Goal: Complete application form

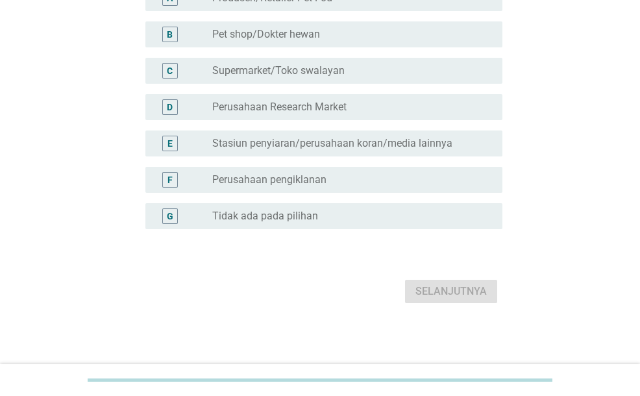
scroll to position [176, 0]
click at [307, 212] on label "Tidak ada pada pilihan" at bounding box center [265, 216] width 106 height 13
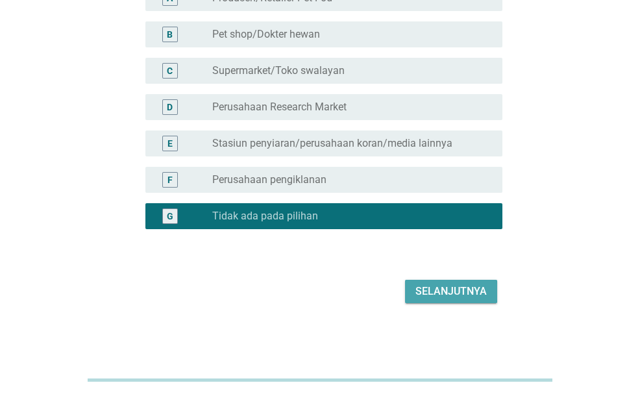
click at [436, 293] on div "Selanjutnya" at bounding box center [450, 291] width 71 height 16
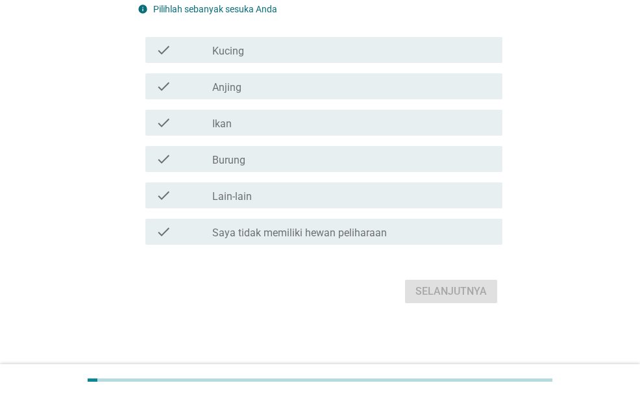
scroll to position [0, 0]
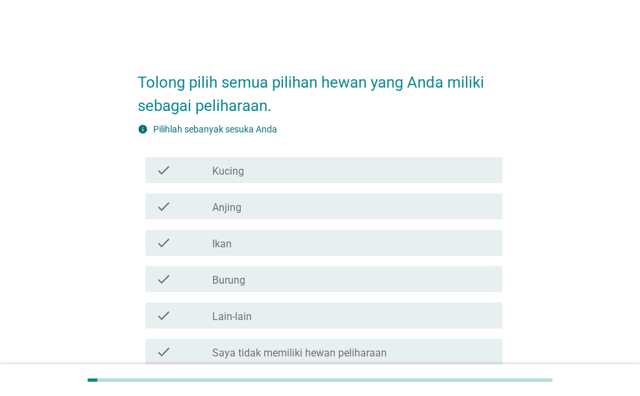
click at [324, 171] on div "check_box_outline_blank Kucing" at bounding box center [352, 170] width 280 height 16
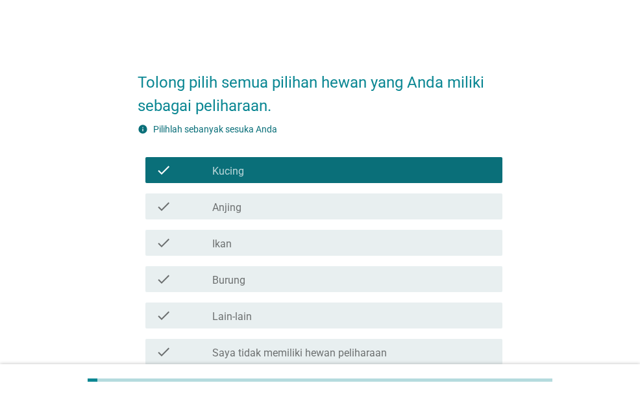
click at [309, 247] on div "check_box_outline_blank Ikan" at bounding box center [352, 243] width 280 height 16
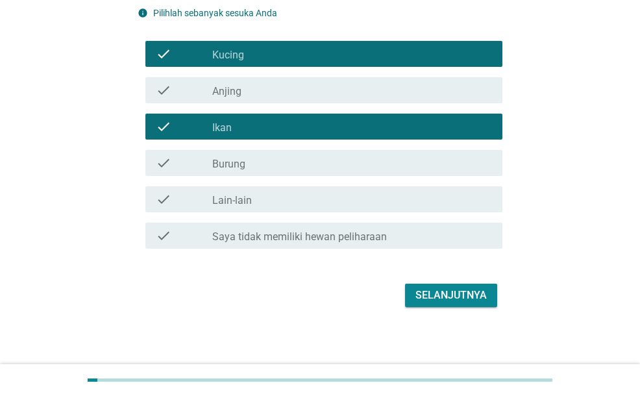
scroll to position [120, 0]
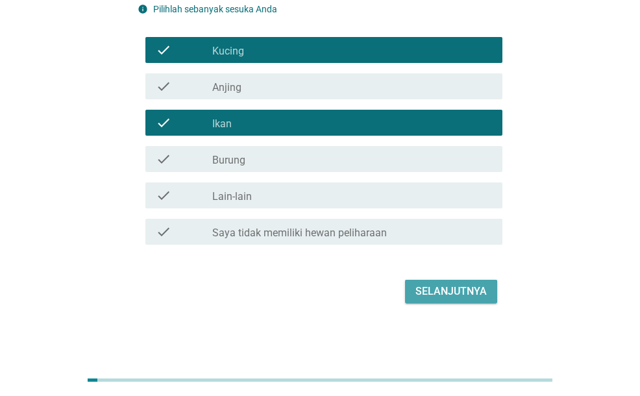
click at [436, 286] on div "Selanjutnya" at bounding box center [450, 291] width 71 height 16
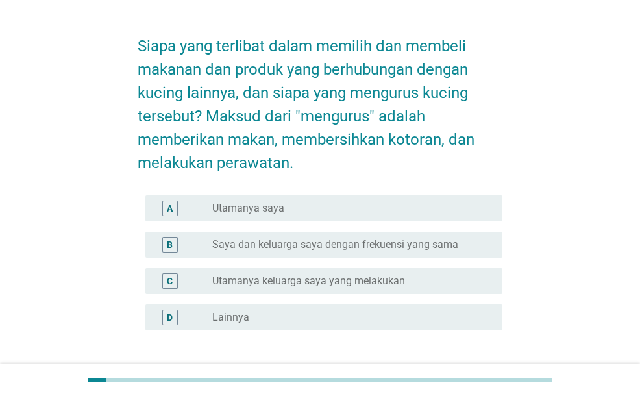
scroll to position [65, 0]
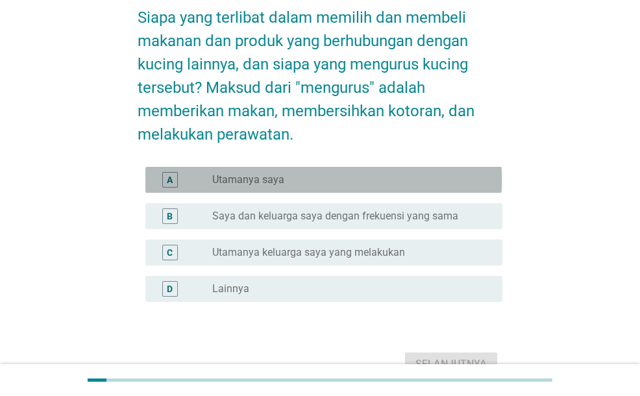
click at [337, 179] on div "radio_button_unchecked Utamanya saya" at bounding box center [346, 179] width 269 height 13
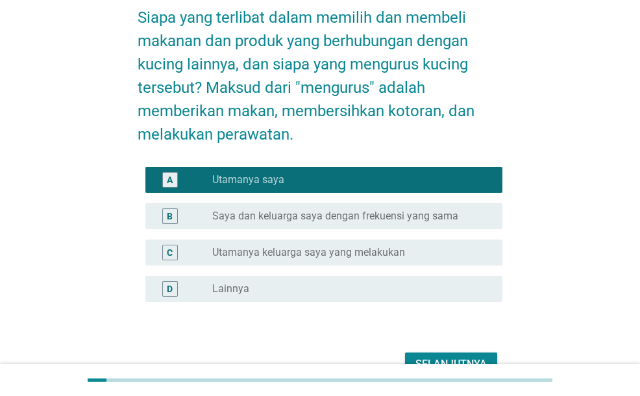
click at [440, 357] on div "Selanjutnya" at bounding box center [450, 364] width 71 height 16
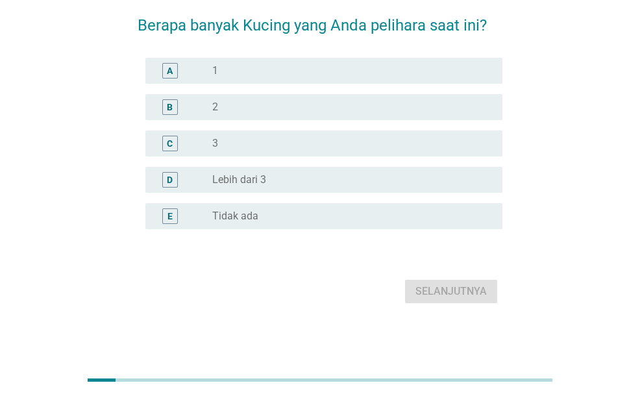
scroll to position [0, 0]
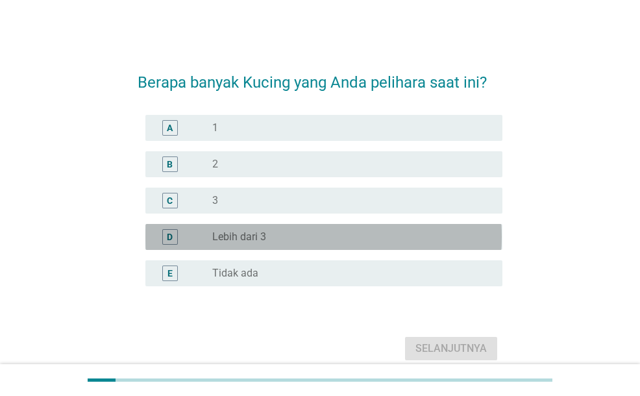
click at [351, 235] on div "radio_button_unchecked Lebih dari 3" at bounding box center [346, 236] width 269 height 13
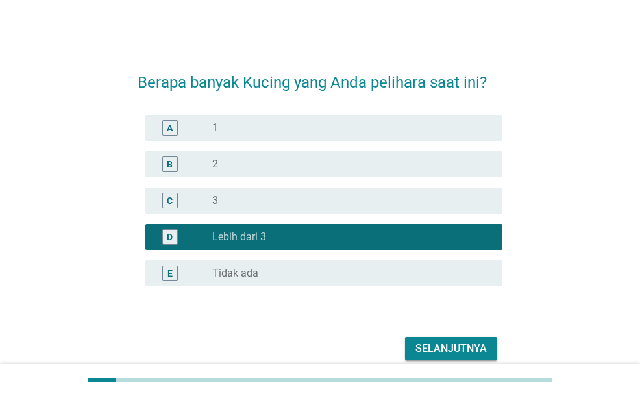
click at [448, 345] on div "Selanjutnya" at bounding box center [450, 349] width 71 height 16
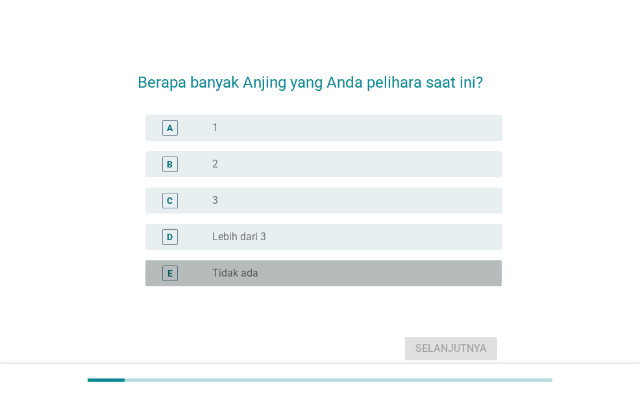
click at [377, 267] on div "radio_button_unchecked Tidak ada" at bounding box center [346, 273] width 269 height 13
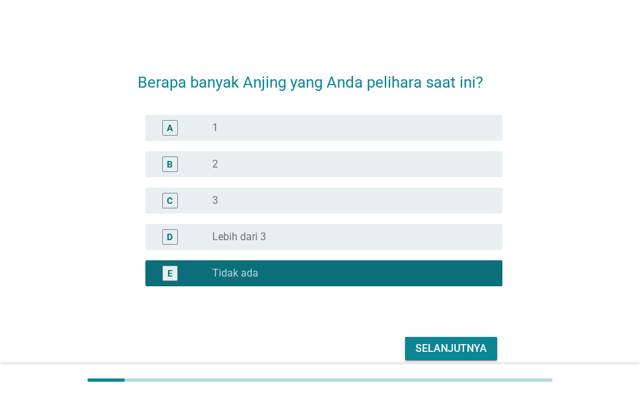
click at [457, 347] on div "Selanjutnya" at bounding box center [450, 349] width 71 height 16
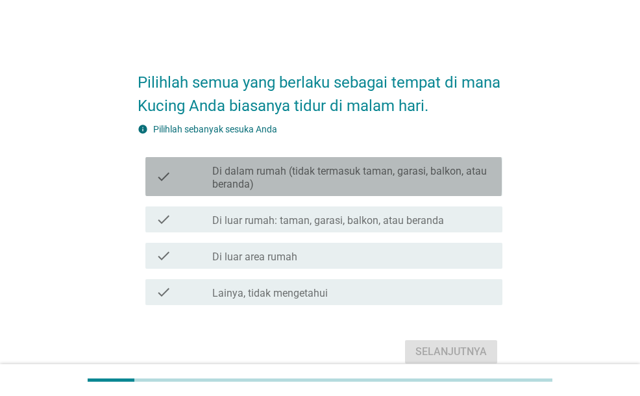
click at [404, 180] on label "Di dalam rumah (tidak termasuk taman, garasi, balkon, atau beranda)" at bounding box center [352, 178] width 280 height 26
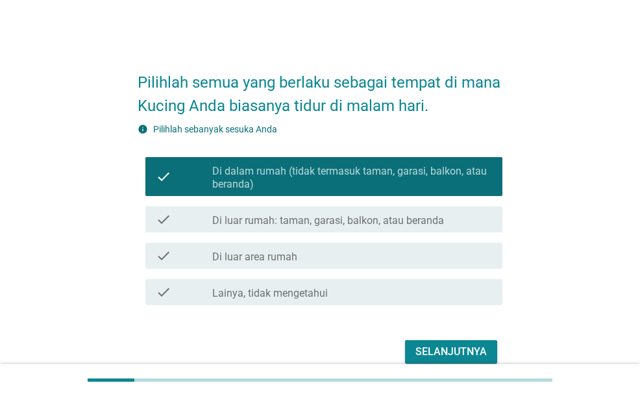
click at [394, 223] on label "Di luar rumah: taman, garasi, balkon, atau beranda" at bounding box center [328, 220] width 232 height 13
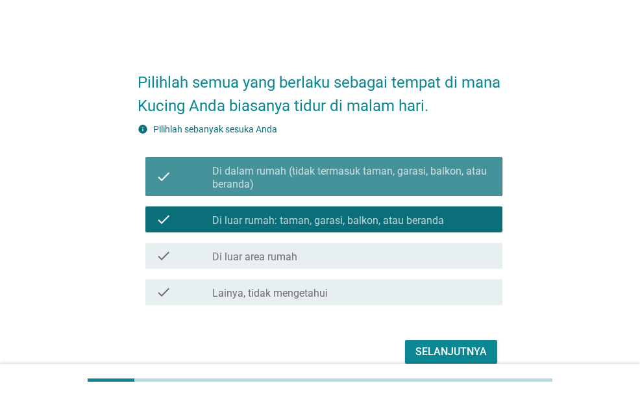
click at [393, 183] on label "Di dalam rumah (tidak termasuk taman, garasi, balkon, atau beranda)" at bounding box center [352, 178] width 280 height 26
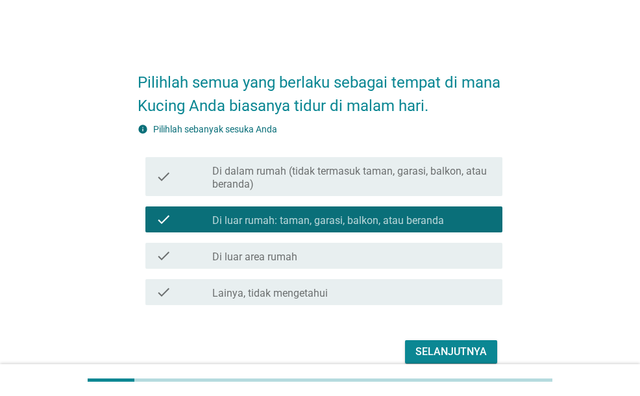
click at [393, 252] on div "check_box_outline_blank Di luar area rumah" at bounding box center [352, 256] width 280 height 16
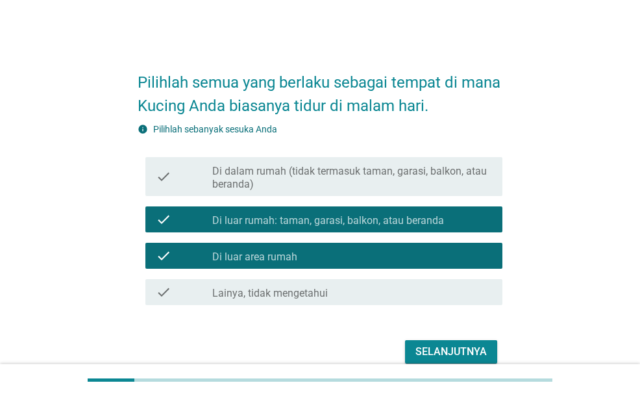
click at [441, 352] on div "Selanjutnya" at bounding box center [450, 352] width 71 height 16
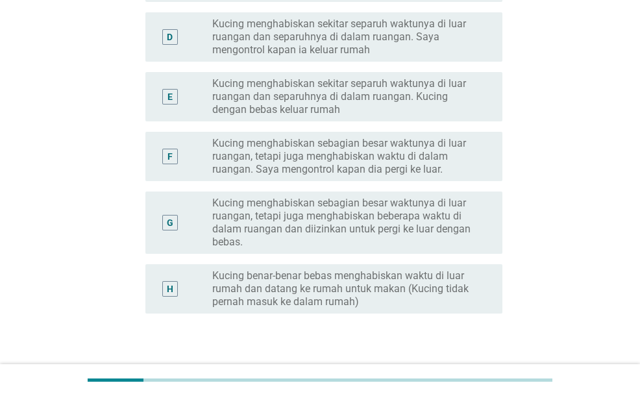
scroll to position [454, 0]
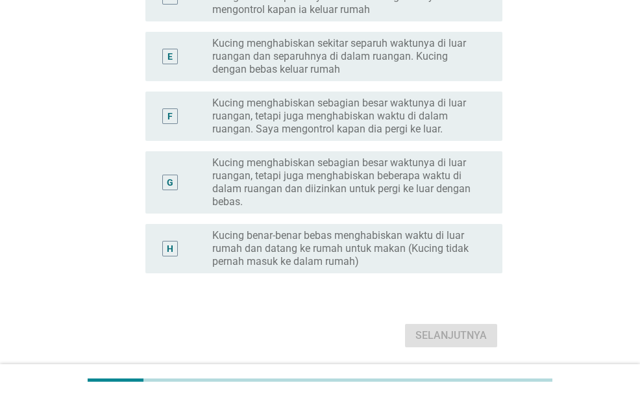
click at [381, 245] on label "Kucing benar-benar bebas menghabiskan waktu di luar rumah dan datang ke rumah u…" at bounding box center [346, 248] width 269 height 39
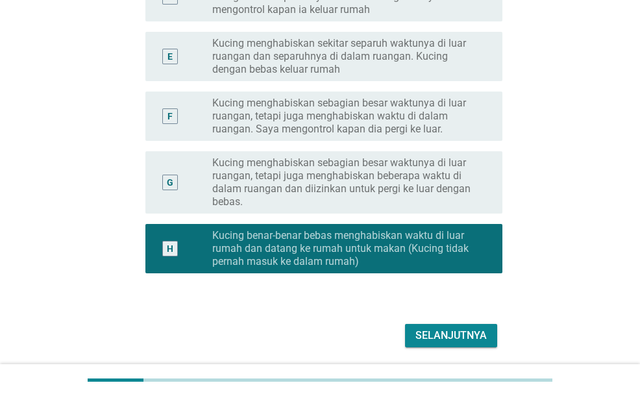
click at [465, 329] on div "Selanjutnya" at bounding box center [450, 336] width 71 height 16
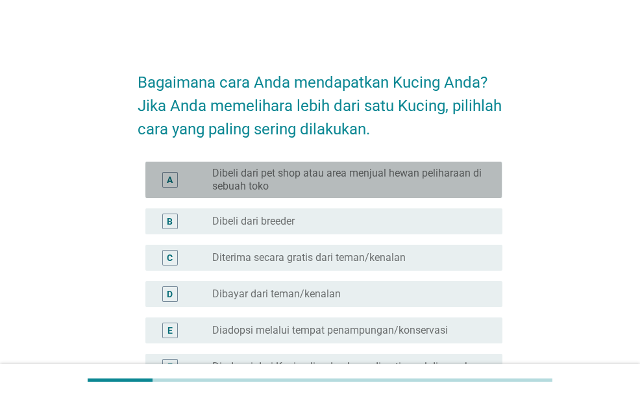
click at [357, 175] on label "Dibeli dari pet shop atau area menjual hewan peliharaan di sebuah toko" at bounding box center [346, 180] width 269 height 26
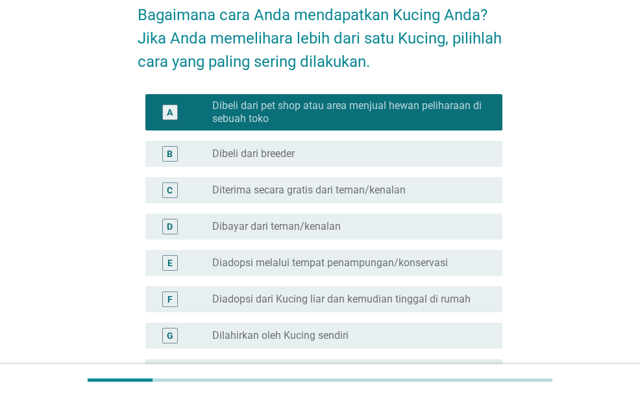
scroll to position [130, 0]
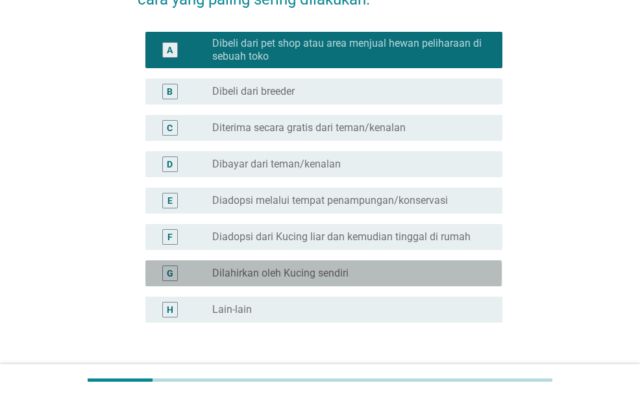
click at [341, 276] on label "Dilahirkan oleh Kucing sendiri" at bounding box center [280, 273] width 136 height 13
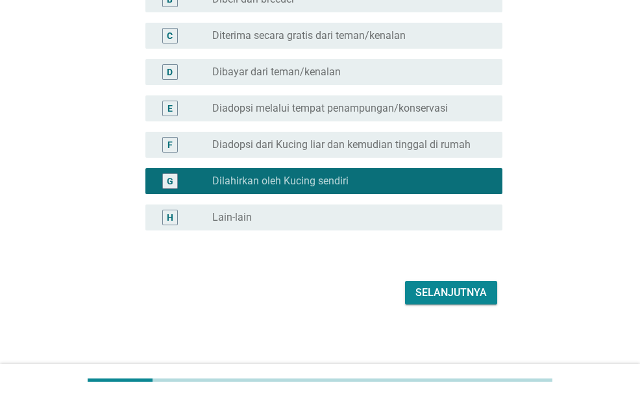
scroll to position [223, 0]
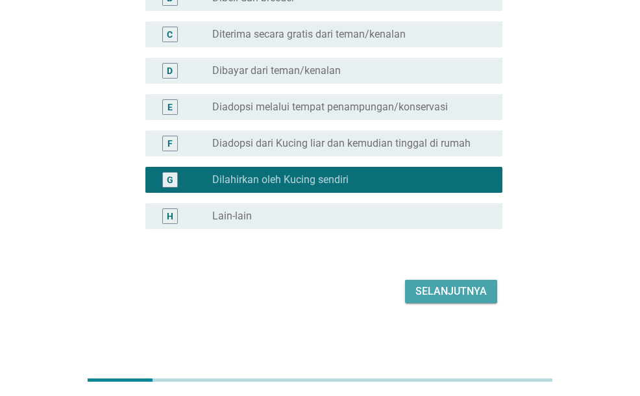
click at [425, 289] on div "Selanjutnya" at bounding box center [450, 291] width 71 height 16
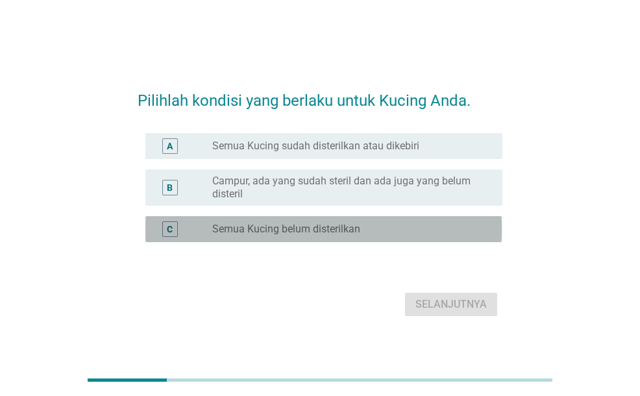
click at [340, 233] on label "Semua Kucing belum disterilkan" at bounding box center [286, 229] width 148 height 13
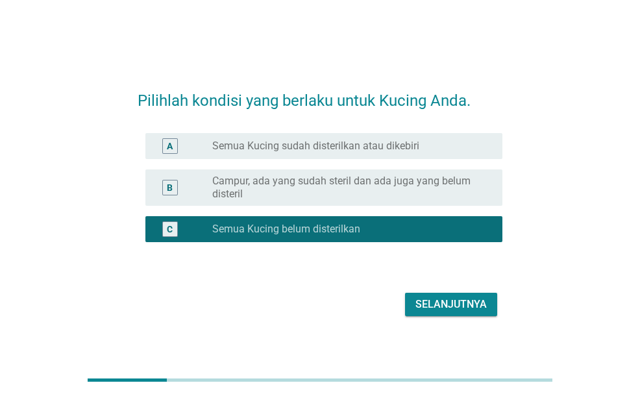
click at [461, 304] on div "Selanjutnya" at bounding box center [450, 304] width 71 height 16
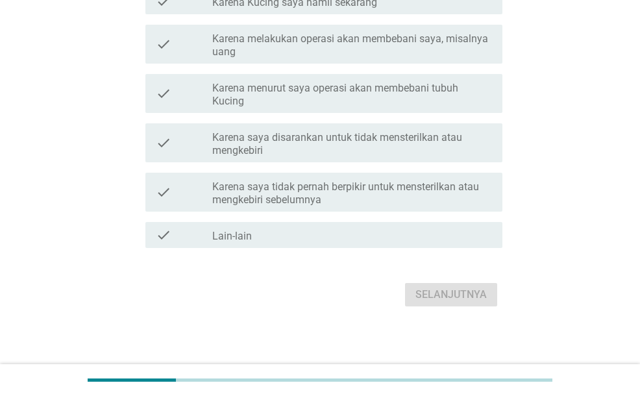
scroll to position [413, 0]
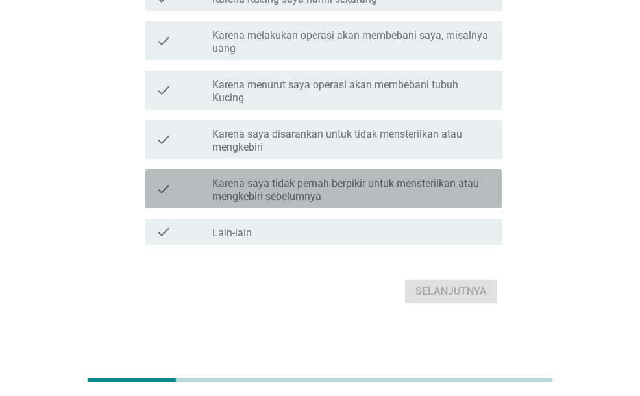
click at [413, 189] on label "Karena saya tidak pernah berpikir untuk mensterilkan atau mengkebiri sebelumnya" at bounding box center [352, 190] width 280 height 26
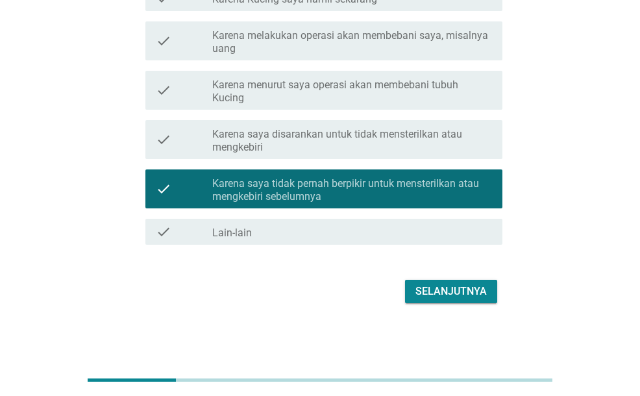
click at [462, 294] on div "Selanjutnya" at bounding box center [450, 291] width 71 height 16
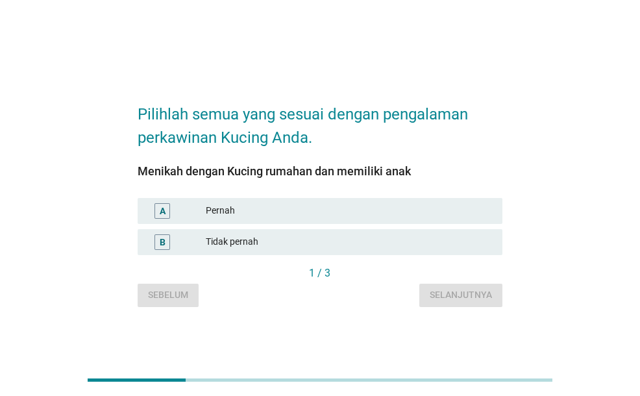
click at [346, 245] on div "Tidak pernah" at bounding box center [349, 242] width 286 height 16
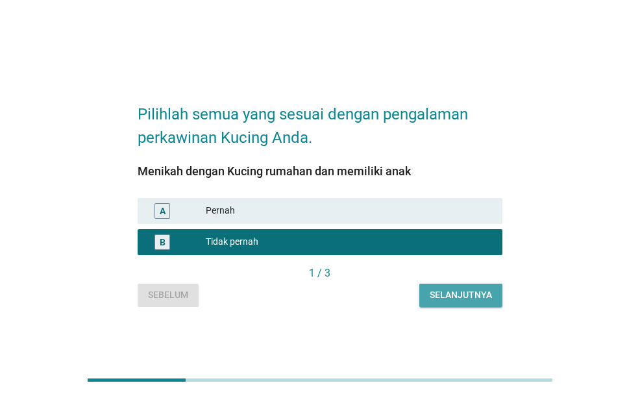
click at [441, 291] on div "Selanjutnya" at bounding box center [460, 295] width 62 height 14
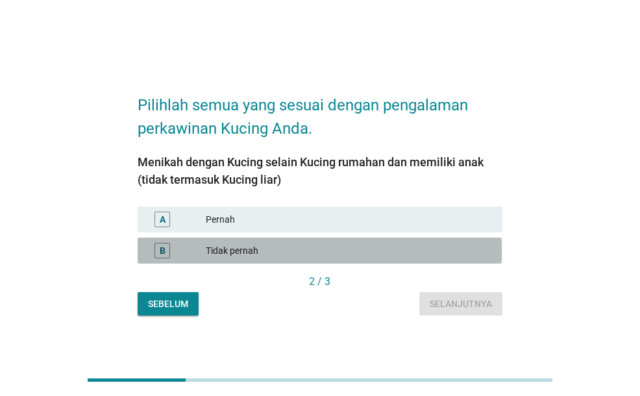
click at [418, 243] on div "Tidak pernah" at bounding box center [349, 251] width 286 height 16
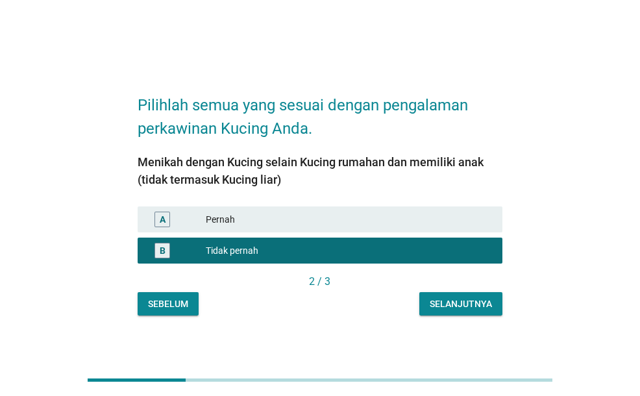
click at [441, 300] on div "Selanjutnya" at bounding box center [460, 304] width 62 height 14
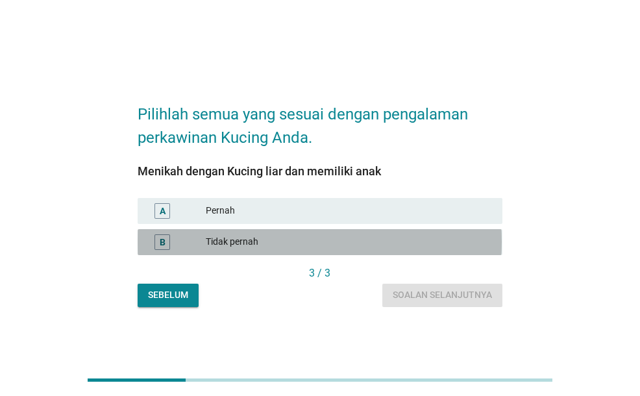
click at [431, 246] on div "Tidak pernah" at bounding box center [349, 242] width 286 height 16
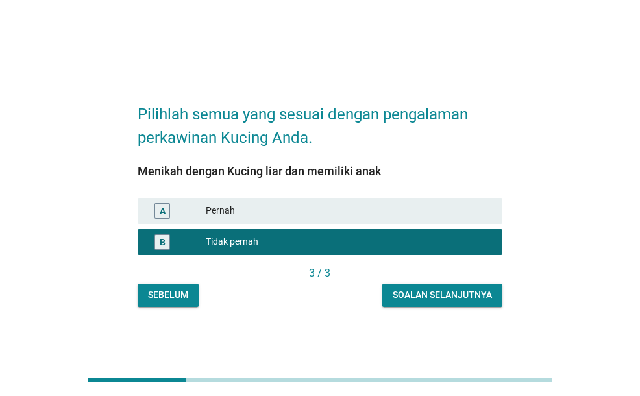
click at [437, 285] on button "Soalan selanjutnya" at bounding box center [442, 294] width 120 height 23
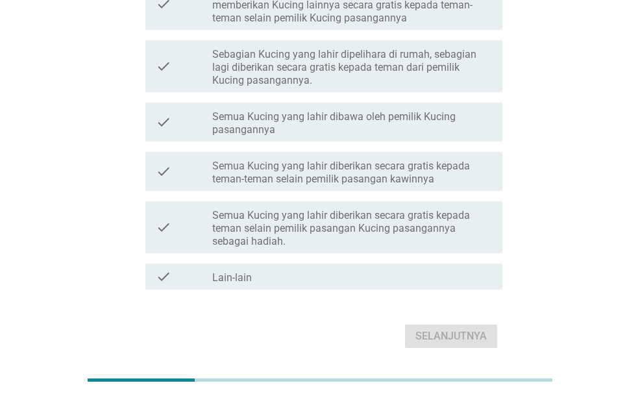
scroll to position [245, 0]
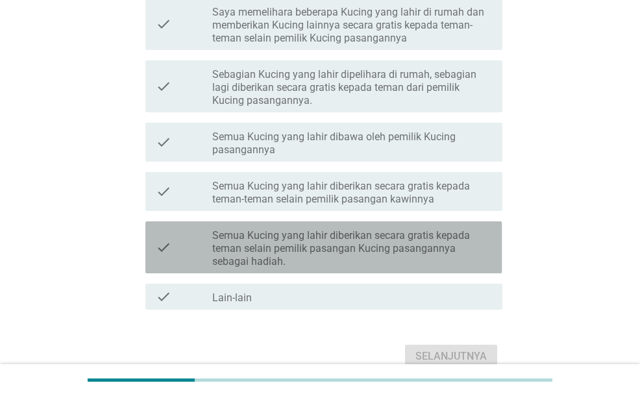
click at [362, 245] on label "Semua Kucing yang lahir diberikan secara gratis kepada teman selain pemilik pas…" at bounding box center [352, 248] width 280 height 39
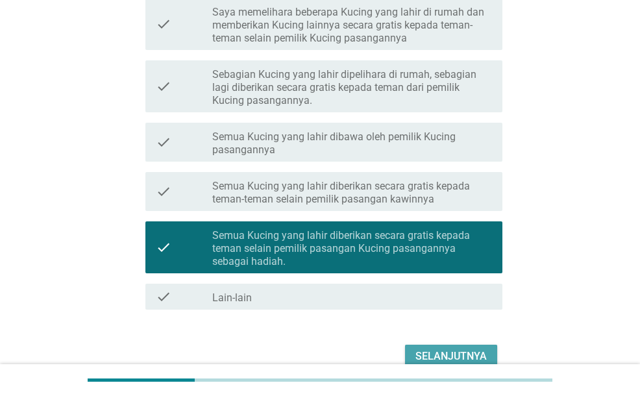
click at [444, 356] on div "Selanjutnya" at bounding box center [450, 356] width 71 height 16
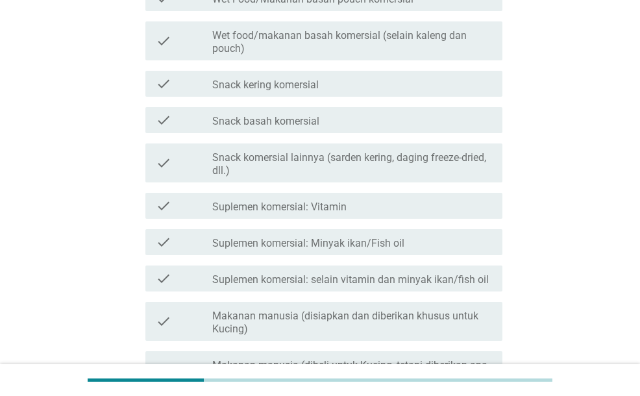
scroll to position [0, 0]
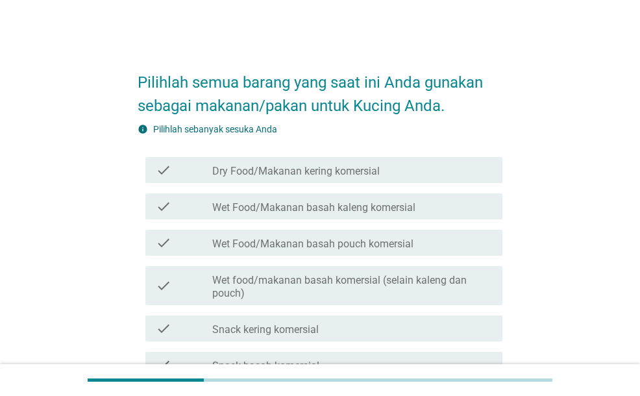
click at [388, 165] on div "check_box_outline_blank Dry Food/Makanan kering komersial" at bounding box center [352, 170] width 280 height 16
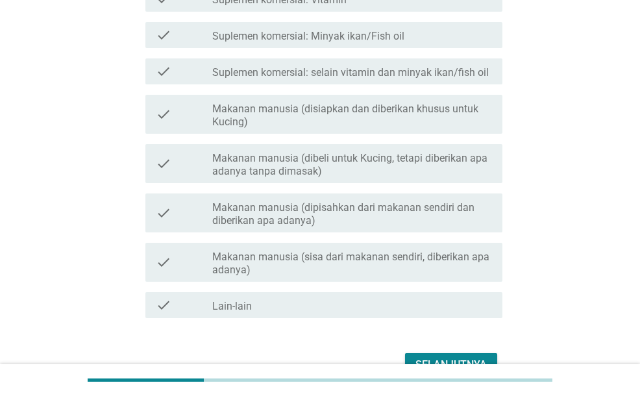
scroll to position [525, 0]
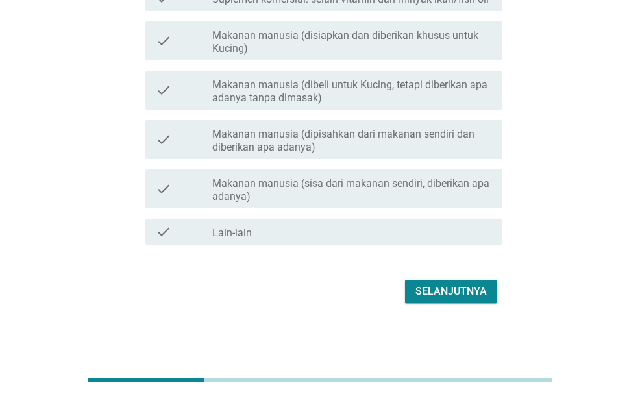
click at [468, 289] on div "Selanjutnya" at bounding box center [450, 291] width 71 height 16
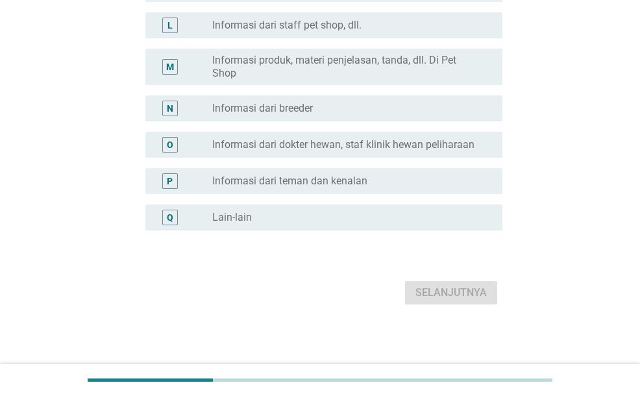
scroll to position [594, 0]
click at [375, 184] on div "radio_button_unchecked Informasi dari teman dan [PERSON_NAME]" at bounding box center [346, 179] width 269 height 13
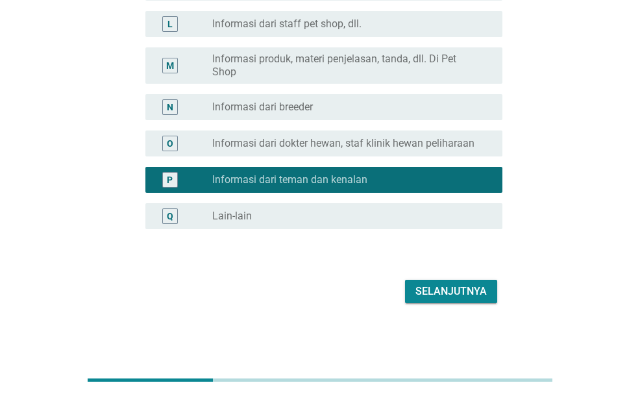
click at [466, 285] on div "Selanjutnya" at bounding box center [450, 291] width 71 height 16
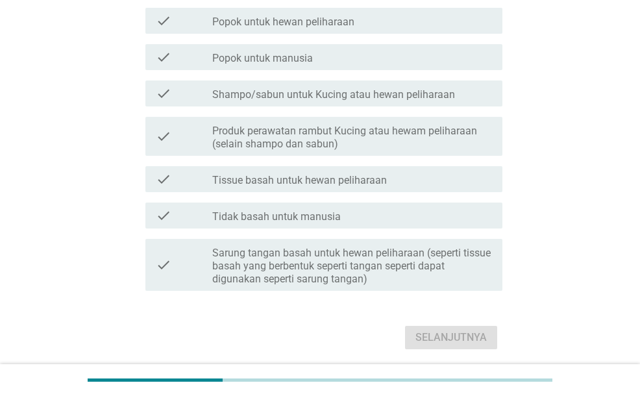
scroll to position [647, 0]
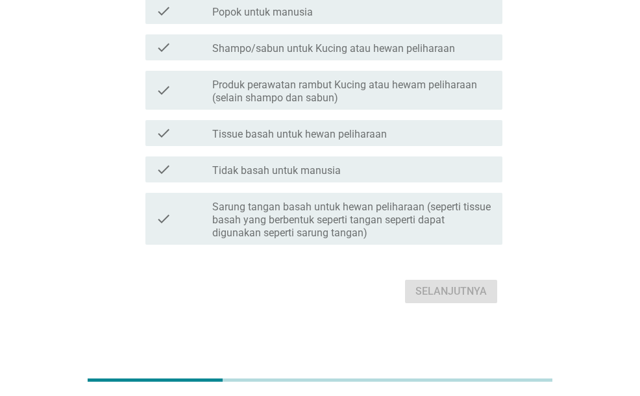
click at [387, 180] on div "check check_box_outline_blank Tidak basah untuk manusia" at bounding box center [323, 169] width 356 height 26
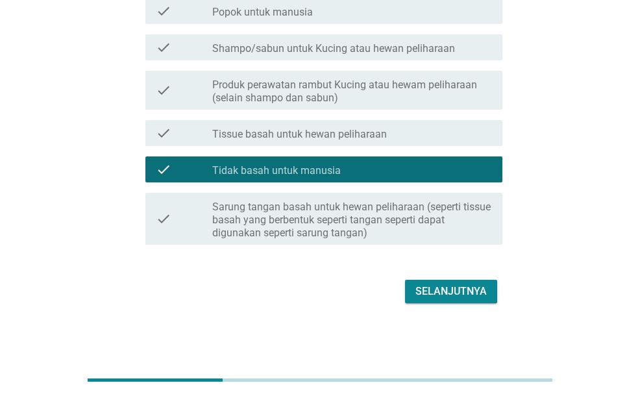
click at [438, 289] on div "Selanjutnya" at bounding box center [450, 291] width 71 height 16
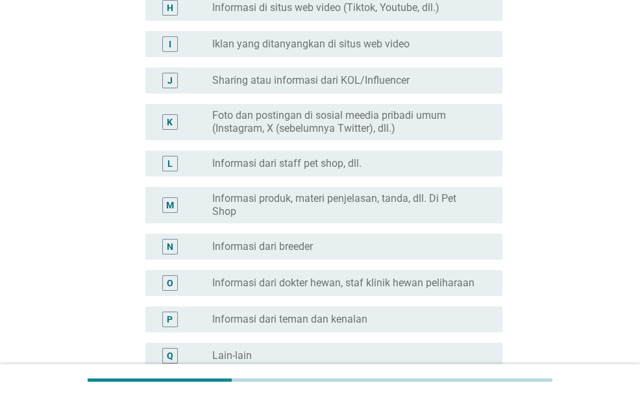
scroll to position [519, 0]
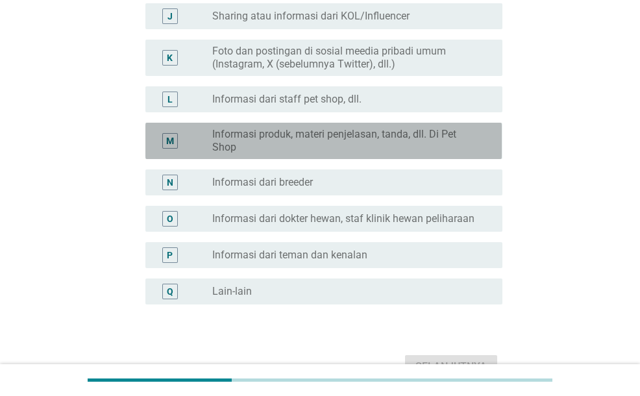
click at [389, 139] on label "Informasi produk, materi penjelasan, tanda, dll. Di Pet Shop" at bounding box center [346, 141] width 269 height 26
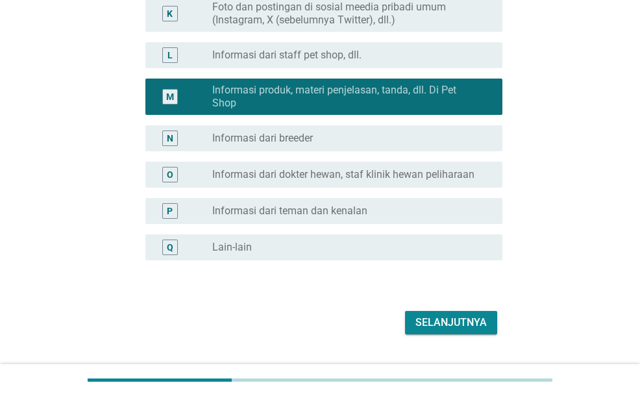
scroll to position [594, 0]
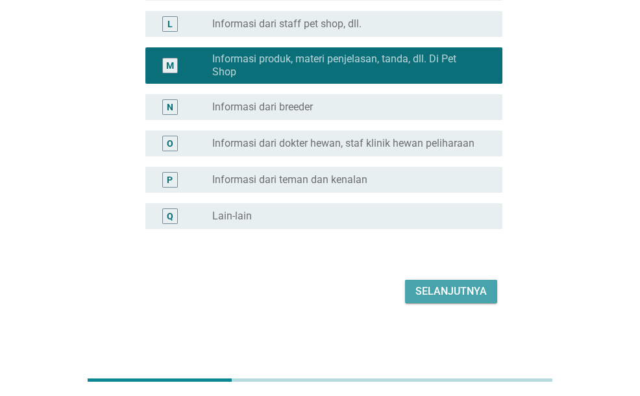
click at [433, 296] on div "Selanjutnya" at bounding box center [450, 291] width 71 height 16
click at [433, 296] on div "Selanjutnya" at bounding box center [320, 291] width 364 height 31
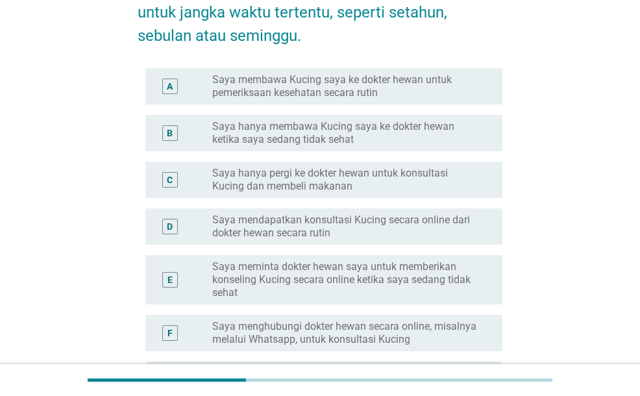
scroll to position [309, 0]
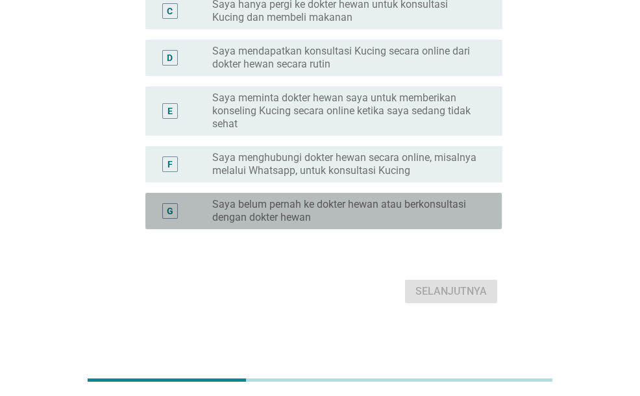
click at [419, 209] on label "Saya belum pernah ke dokter hewan atau berkonsultasi dengan dokter hewan" at bounding box center [346, 211] width 269 height 26
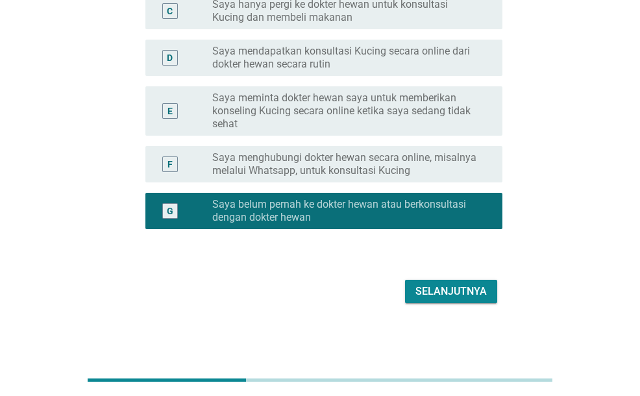
click at [439, 285] on div "Selanjutnya" at bounding box center [450, 291] width 71 height 16
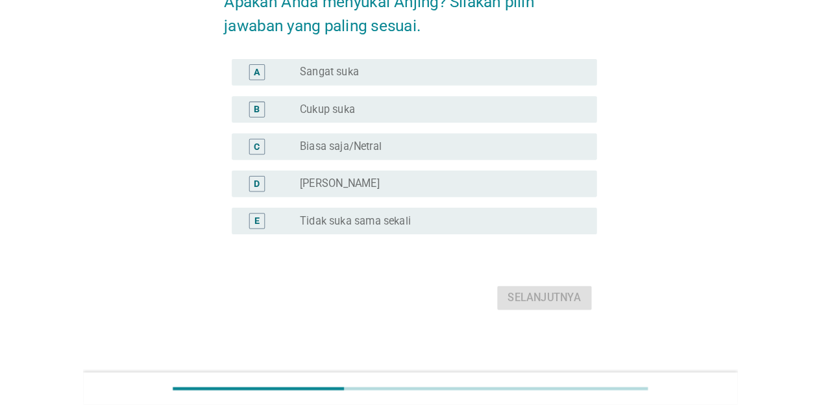
scroll to position [0, 0]
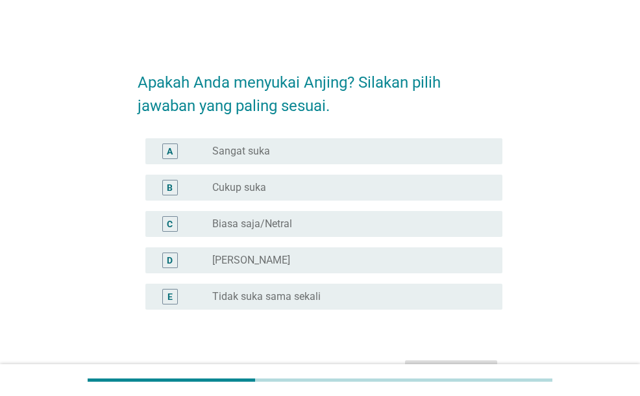
click at [266, 181] on div "radio_button_unchecked Cukup suka" at bounding box center [346, 187] width 269 height 13
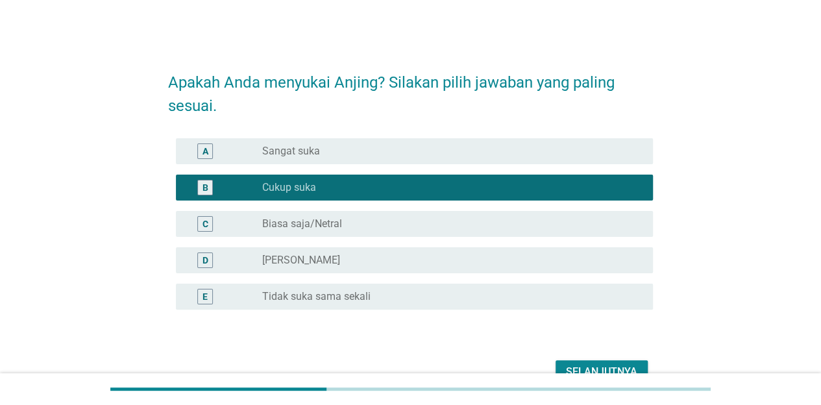
click at [599, 367] on div "Selanjutnya" at bounding box center [601, 372] width 71 height 16
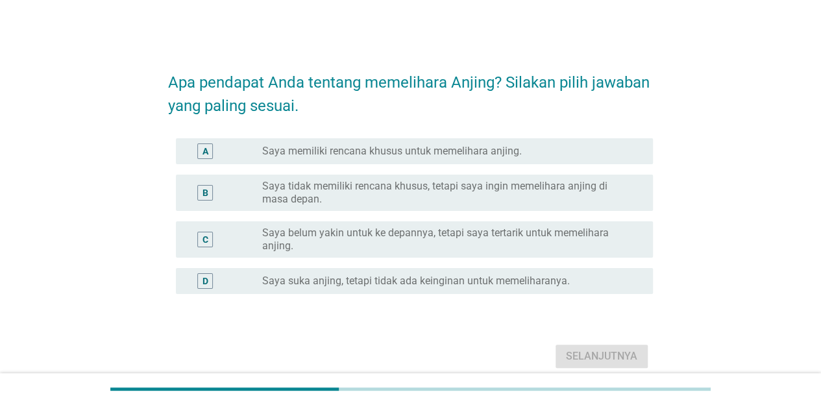
click at [404, 149] on label "Saya memiliki rencana khusus untuk memelihara anjing." at bounding box center [391, 151] width 259 height 13
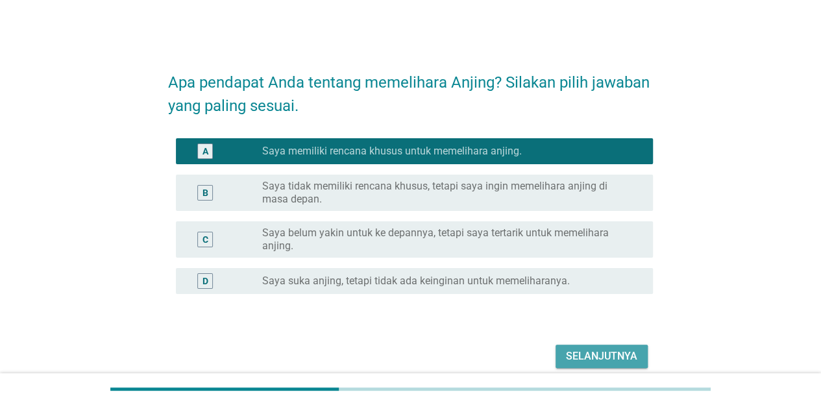
click at [595, 346] on button "Selanjutnya" at bounding box center [601, 355] width 92 height 23
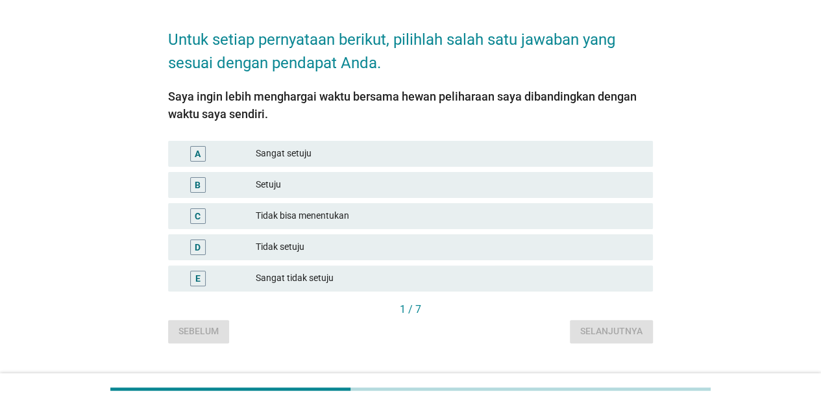
scroll to position [70, 0]
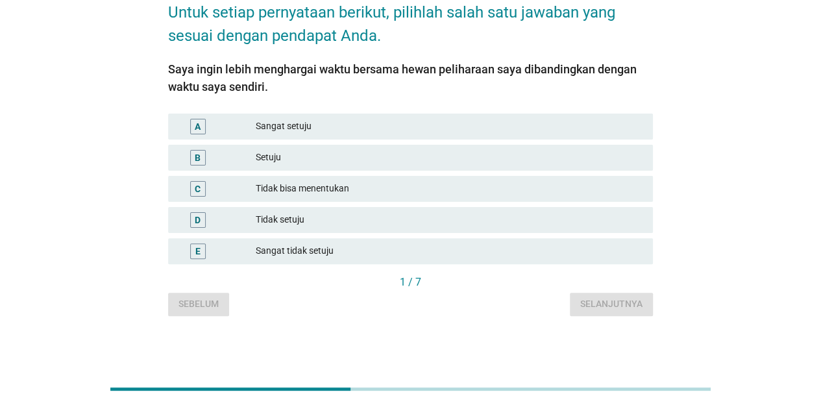
click at [317, 248] on div "Sangat tidak setuju" at bounding box center [449, 251] width 387 height 16
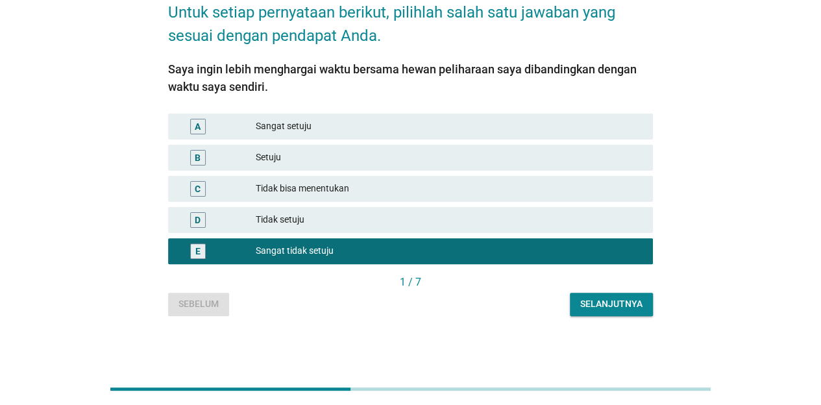
click at [602, 302] on div "Selanjutnya" at bounding box center [611, 304] width 62 height 14
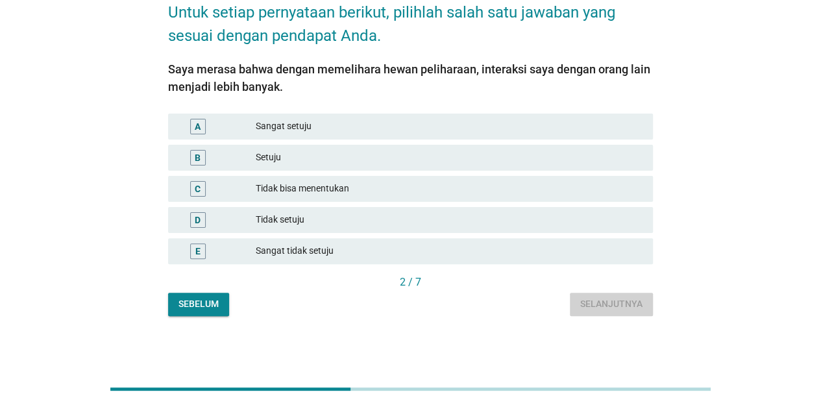
scroll to position [0, 0]
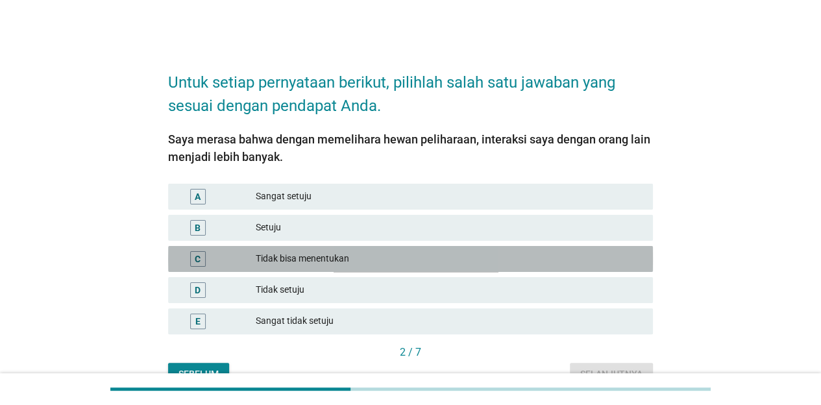
click at [367, 261] on div "Tidak bisa menentukan" at bounding box center [449, 259] width 387 height 16
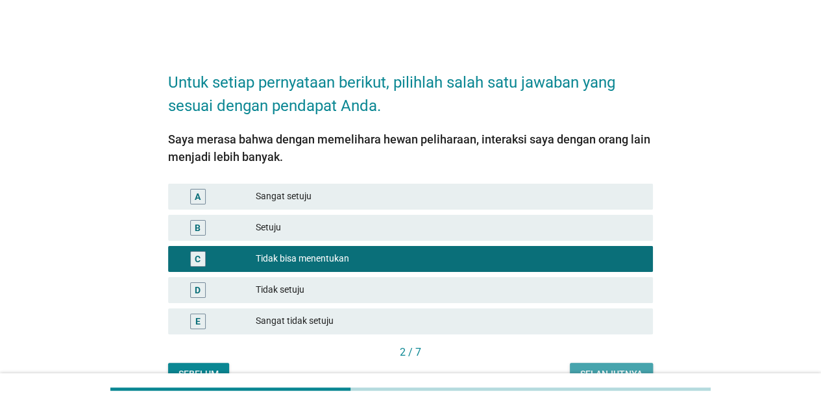
click at [633, 366] on button "Selanjutnya" at bounding box center [611, 374] width 83 height 23
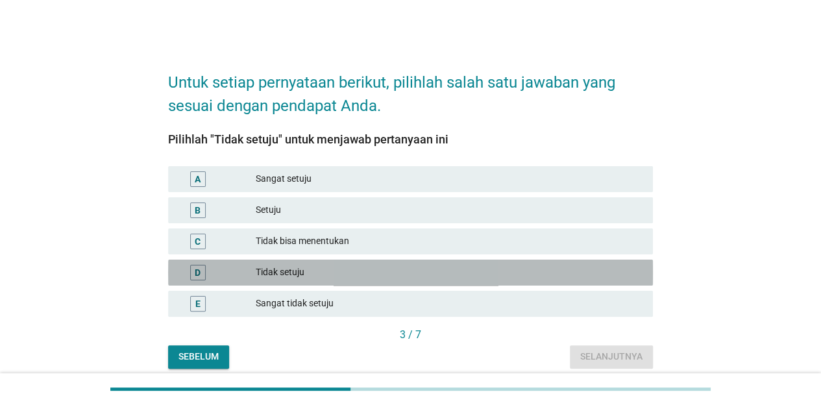
click at [318, 274] on div "Tidak setuju" at bounding box center [449, 273] width 387 height 16
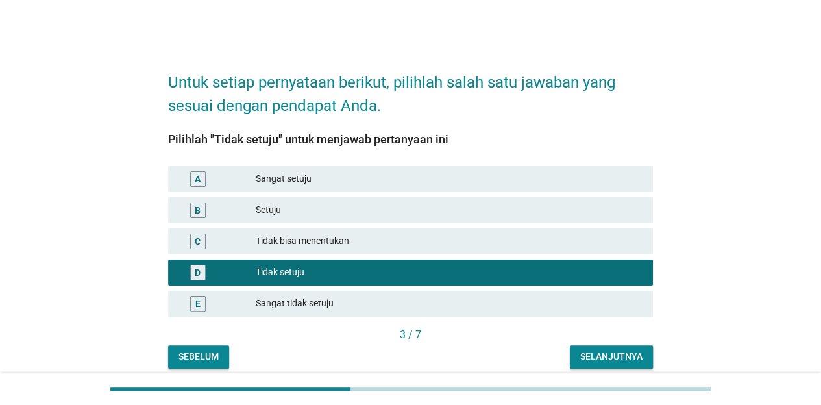
click at [601, 360] on div "Selanjutnya" at bounding box center [611, 357] width 62 height 14
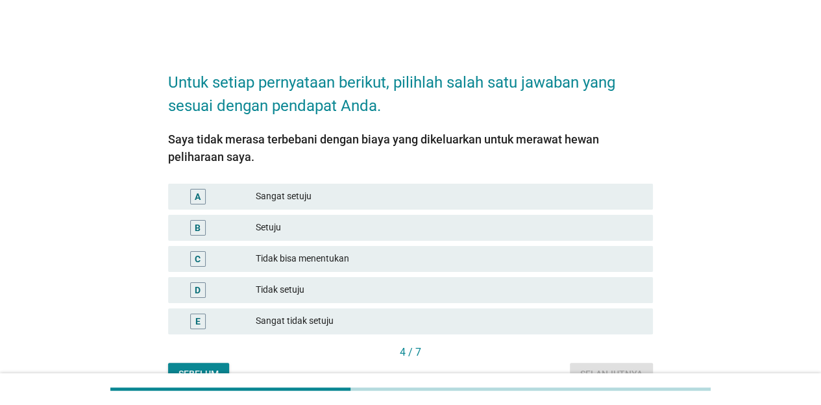
click at [348, 319] on div "Sangat tidak setuju" at bounding box center [449, 321] width 387 height 16
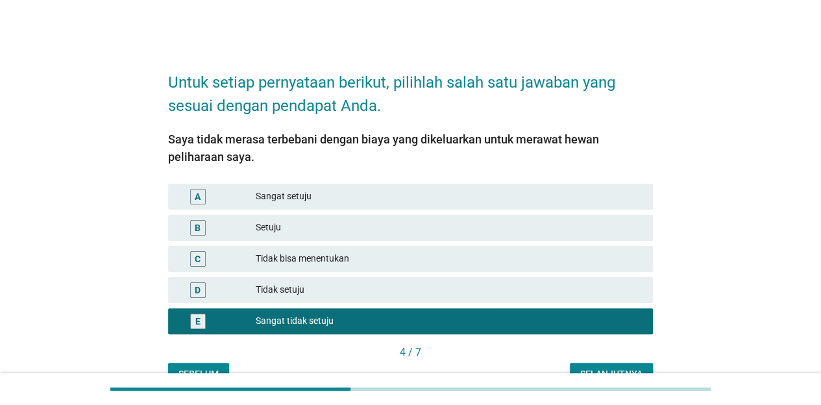
click at [607, 368] on div "Selanjutnya" at bounding box center [611, 374] width 62 height 14
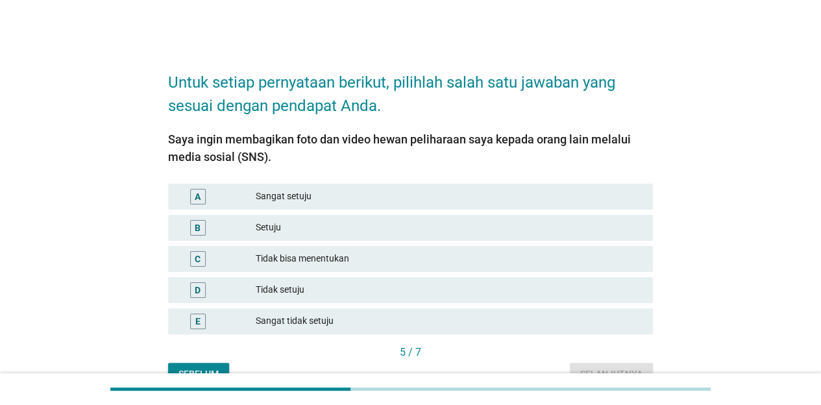
click at [459, 317] on div "Sangat tidak setuju" at bounding box center [449, 321] width 387 height 16
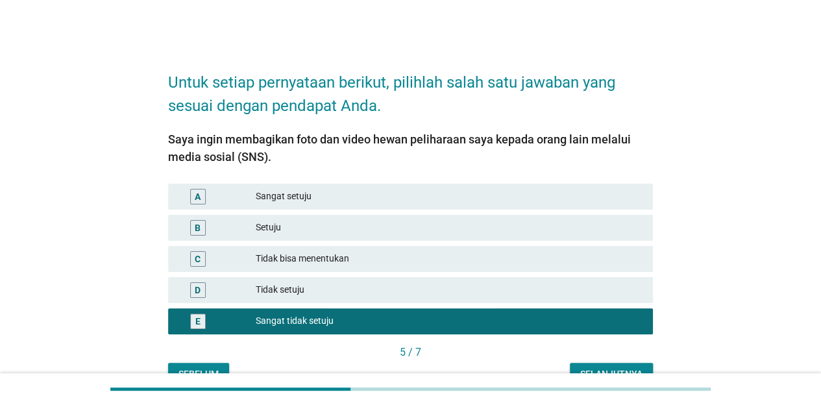
click at [638, 365] on button "Selanjutnya" at bounding box center [611, 374] width 83 height 23
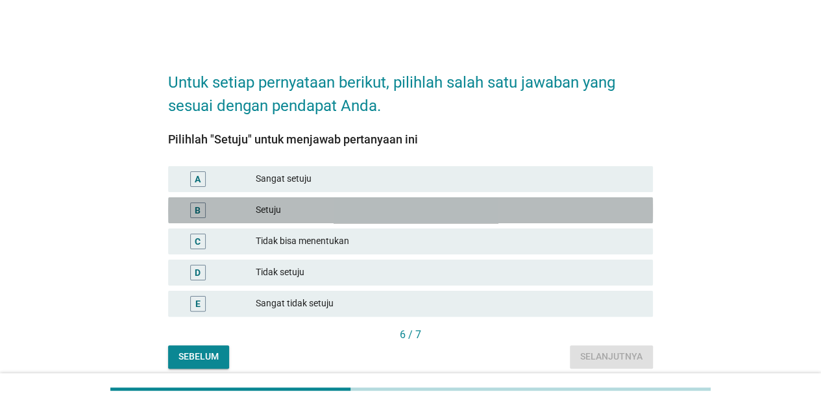
click at [394, 208] on div "Setuju" at bounding box center [449, 210] width 387 height 16
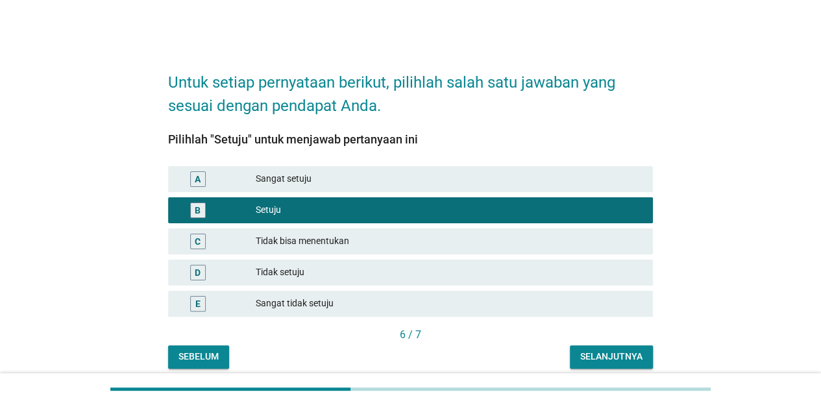
click at [599, 359] on div "Selanjutnya" at bounding box center [611, 357] width 62 height 14
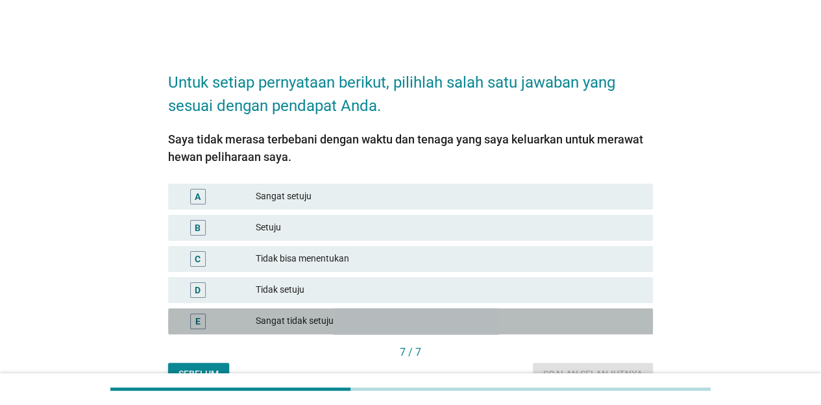
click at [367, 318] on div "Sangat tidak setuju" at bounding box center [449, 321] width 387 height 16
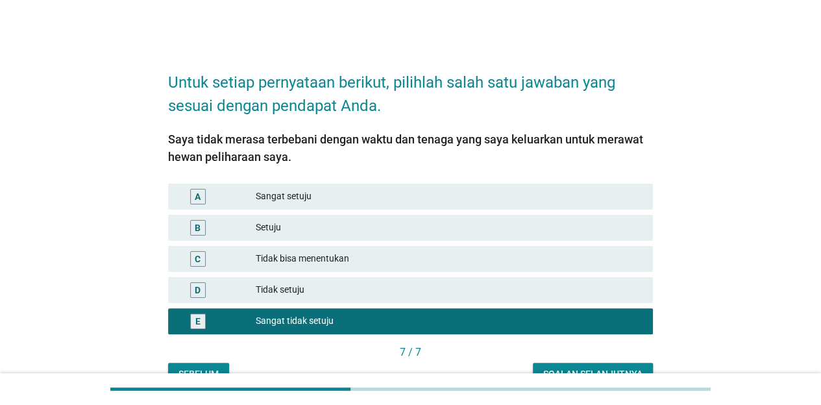
click at [594, 367] on button "Soalan selanjutnya" at bounding box center [593, 374] width 120 height 23
